Goal: Transaction & Acquisition: Purchase product/service

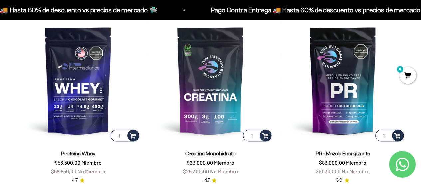
scroll to position [233, 0]
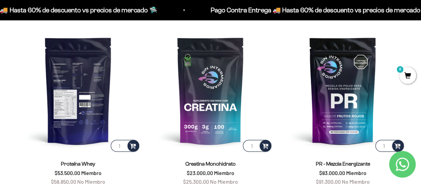
click at [76, 77] on img at bounding box center [78, 90] width 125 height 125
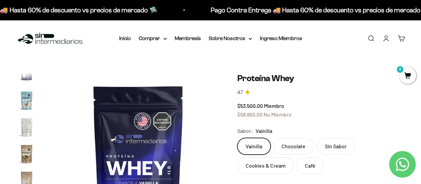
click at [383, 36] on link "Iniciar sesión" at bounding box center [386, 38] width 7 height 7
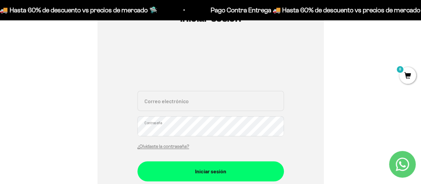
scroll to position [100, 0]
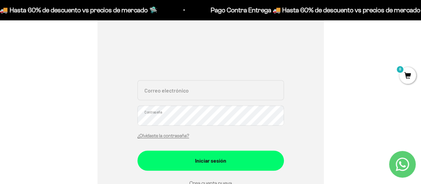
click at [185, 90] on input "Correo electrónico" at bounding box center [211, 90] width 147 height 20
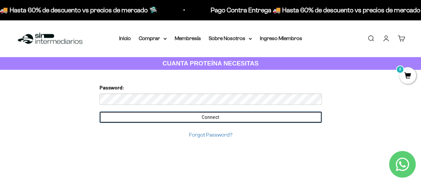
click at [205, 121] on input "Connect" at bounding box center [211, 116] width 223 height 11
click at [208, 116] on input "Connect" at bounding box center [211, 116] width 223 height 11
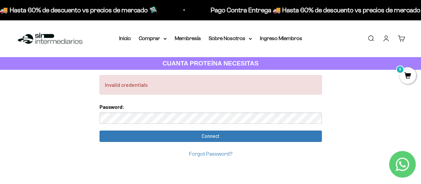
click at [100, 130] on input "Connect" at bounding box center [211, 135] width 223 height 11
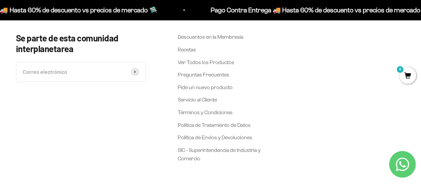
scroll to position [366, 0]
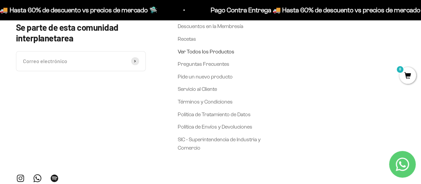
click at [218, 53] on link "Ver Todos los Productos" at bounding box center [206, 51] width 57 height 9
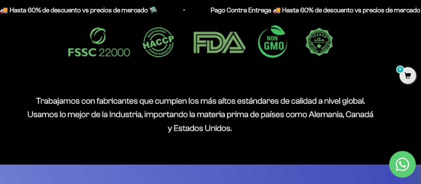
scroll to position [1366, 0]
